Goal: Task Accomplishment & Management: Use online tool/utility

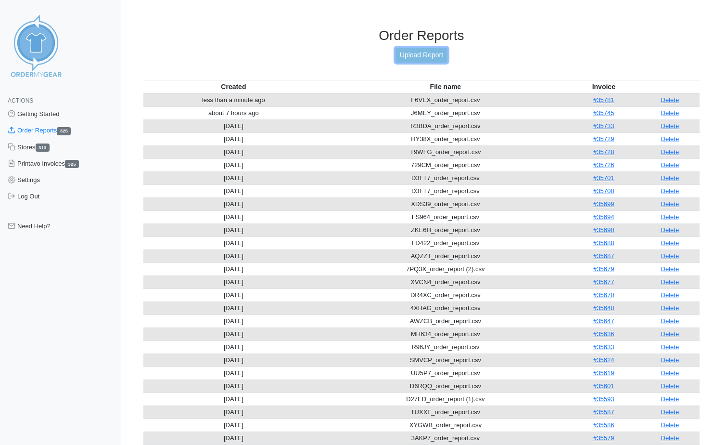
click at [414, 56] on link "Upload Report" at bounding box center [421, 55] width 52 height 15
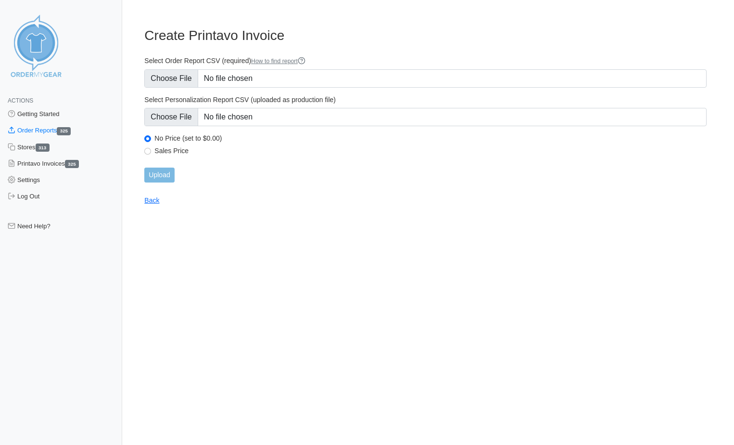
type input "C:\fakepath\AXM4Y_order_report.csv"
click at [159, 180] on input "Upload" at bounding box center [159, 174] width 30 height 15
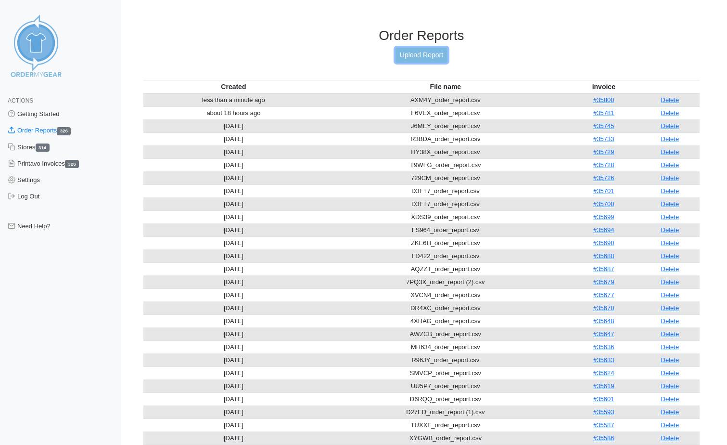
click at [433, 53] on link "Upload Report" at bounding box center [421, 55] width 52 height 15
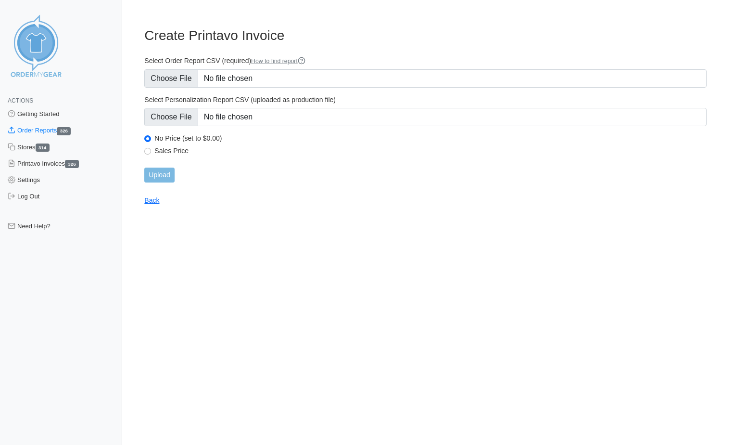
type input "C:\fakepath\E3YBG_order_report.csv"
click at [169, 174] on input "Upload" at bounding box center [159, 174] width 30 height 15
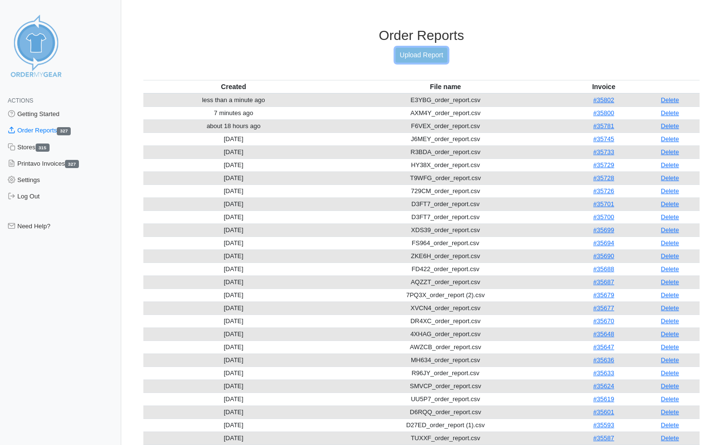
click at [439, 57] on link "Upload Report" at bounding box center [421, 55] width 52 height 15
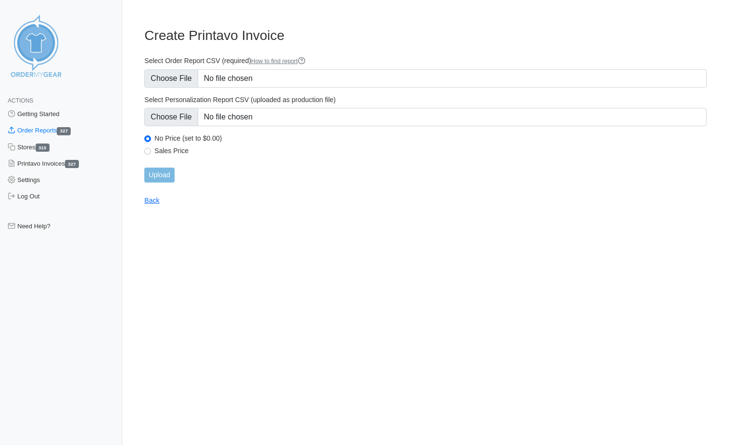
type input "C:\fakepath\HN27M_order_report.csv"
click at [166, 177] on input "Upload" at bounding box center [159, 174] width 30 height 15
